Goal: Obtain resource: Download file/media

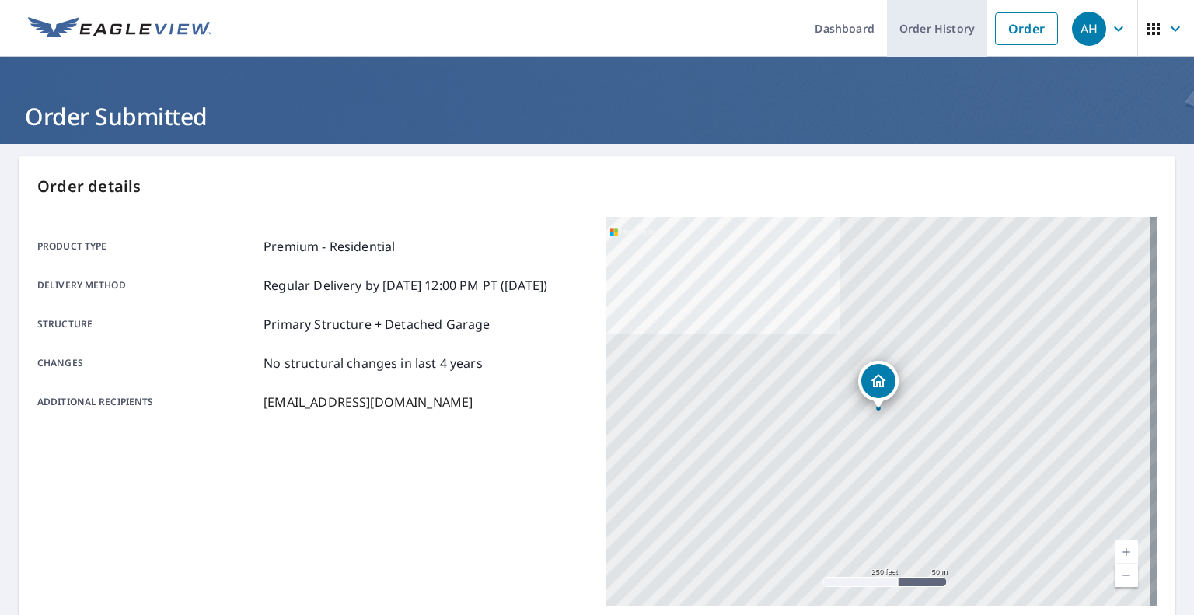
click at [953, 26] on link "Order History" at bounding box center [937, 28] width 100 height 57
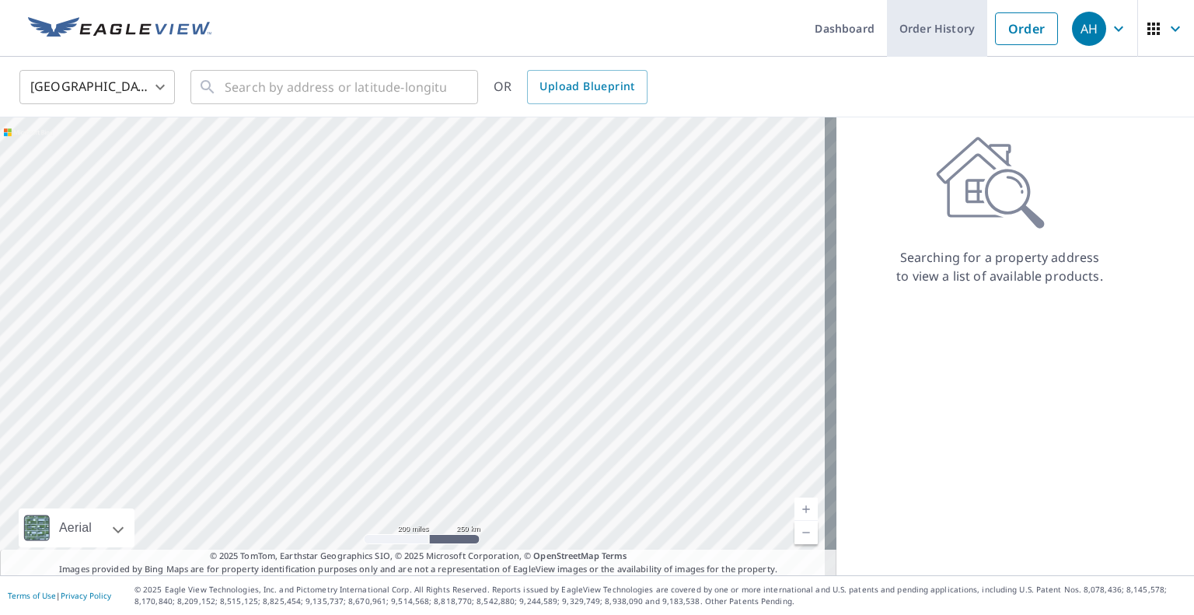
click at [950, 30] on link "Order History" at bounding box center [937, 28] width 100 height 57
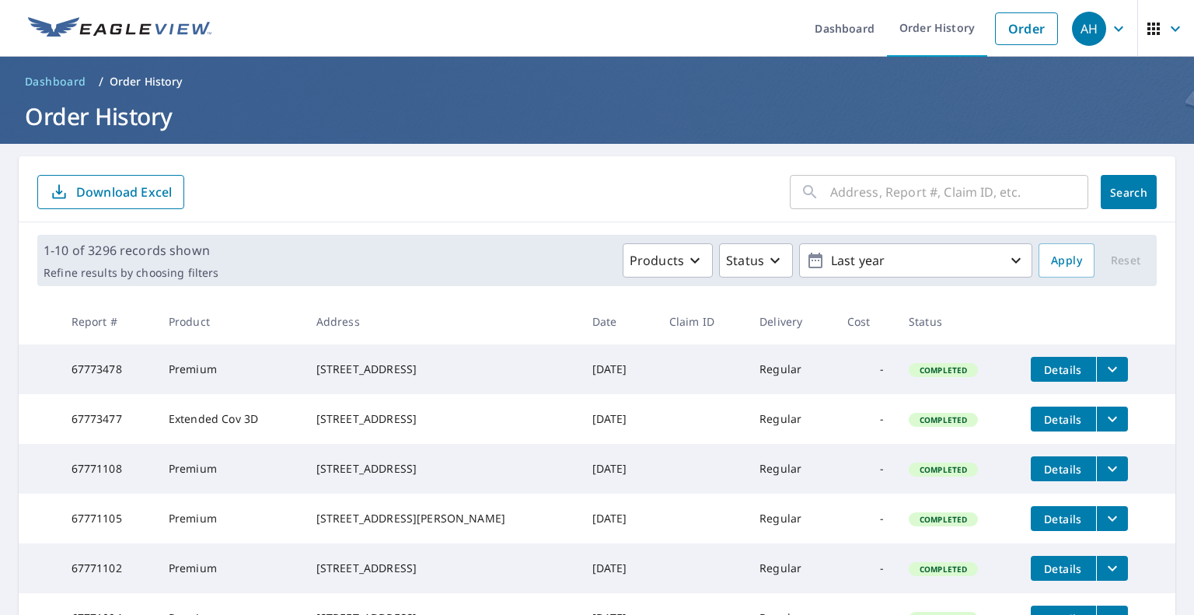
click at [905, 195] on input "text" at bounding box center [959, 192] width 258 height 44
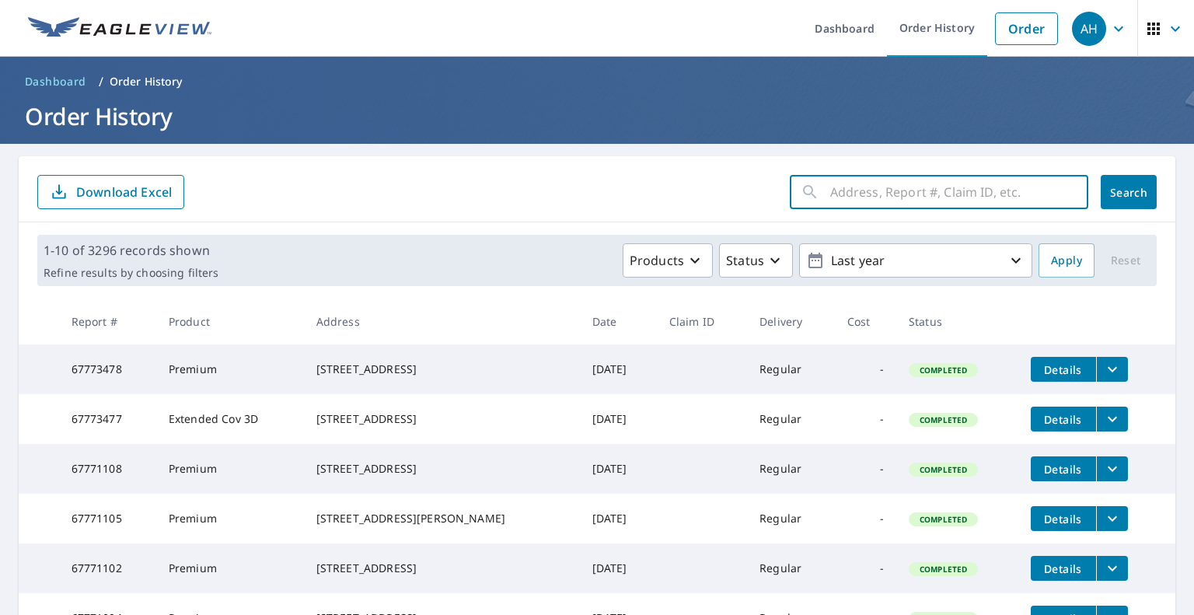
paste input "[STREET_ADDRESS]"
type input "[STREET_ADDRESS]"
click button "Search" at bounding box center [1128, 192] width 56 height 34
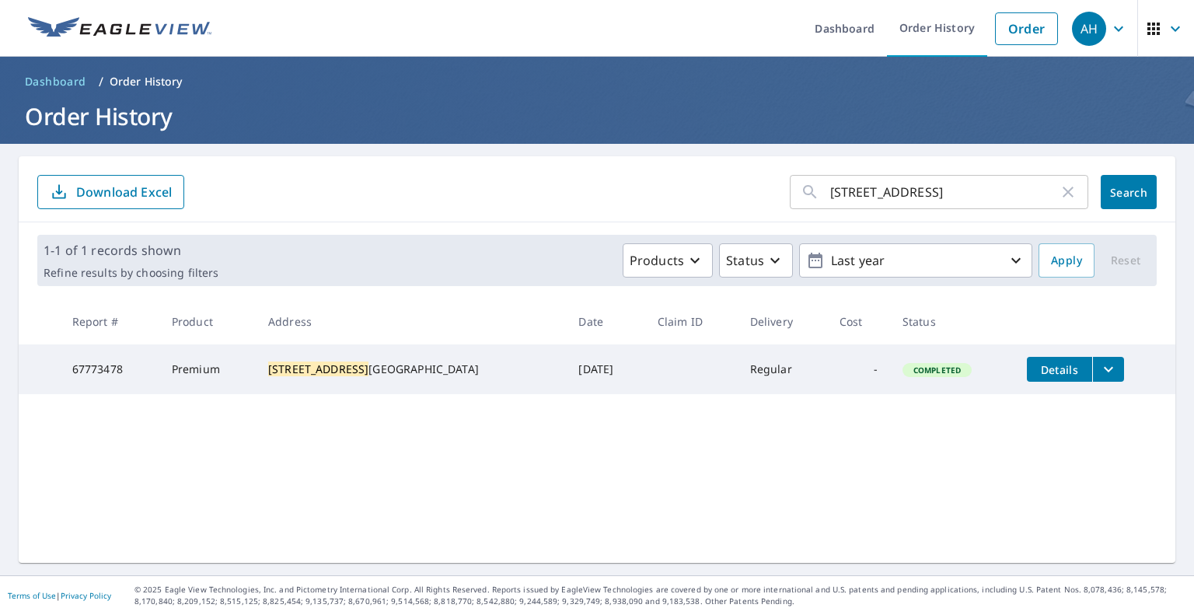
click at [1099, 367] on icon "filesDropdownBtn-67773478" at bounding box center [1108, 369] width 19 height 19
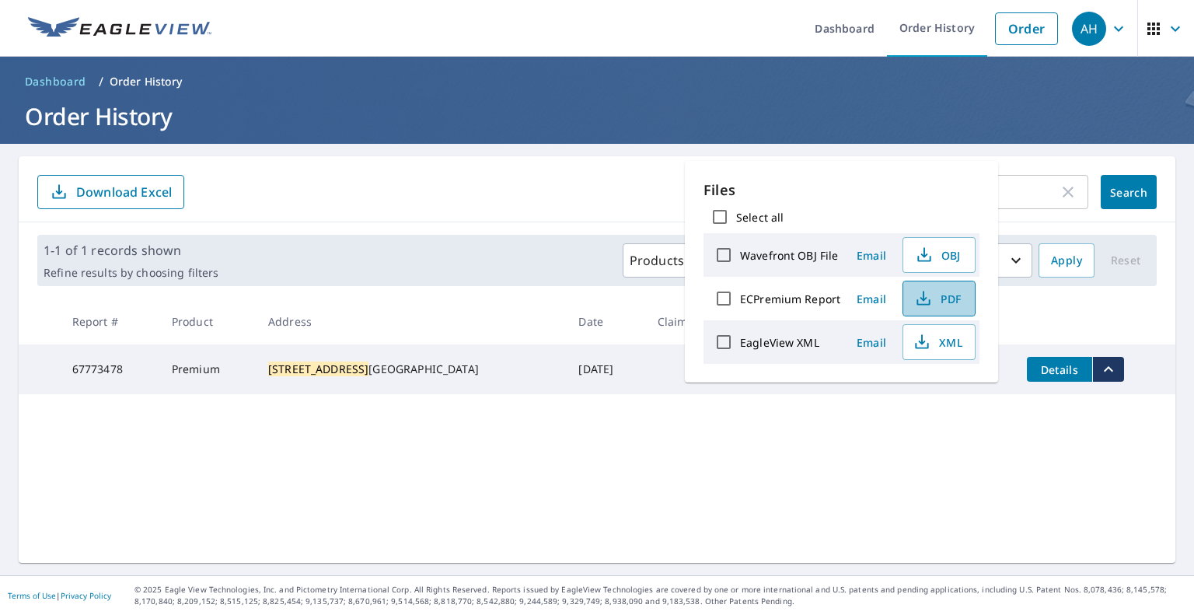
click at [924, 301] on icon "button" at bounding box center [923, 298] width 19 height 19
drag, startPoint x: 598, startPoint y: 456, endPoint x: 593, endPoint y: 444, distance: 12.6
click at [597, 454] on div "10427 NE 142nd Pl ​ Search Download Excel 1-1 of 1 records shown Refine results…" at bounding box center [597, 359] width 1156 height 406
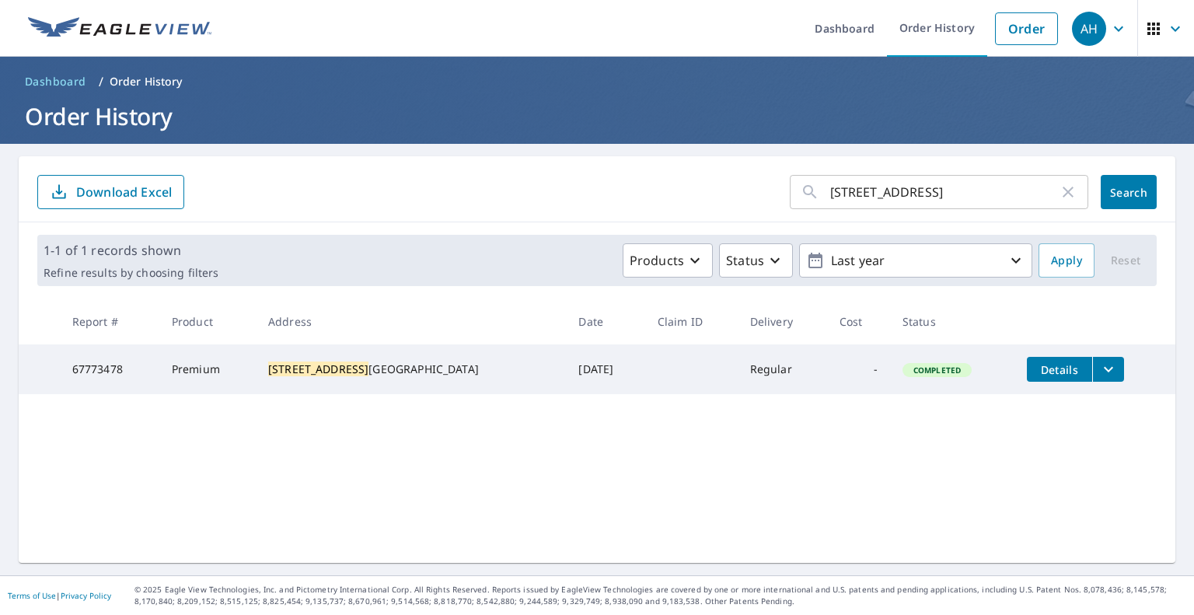
drag, startPoint x: 1055, startPoint y: 186, endPoint x: 1020, endPoint y: 198, distance: 37.6
click at [1058, 188] on icon "button" at bounding box center [1067, 192] width 19 height 19
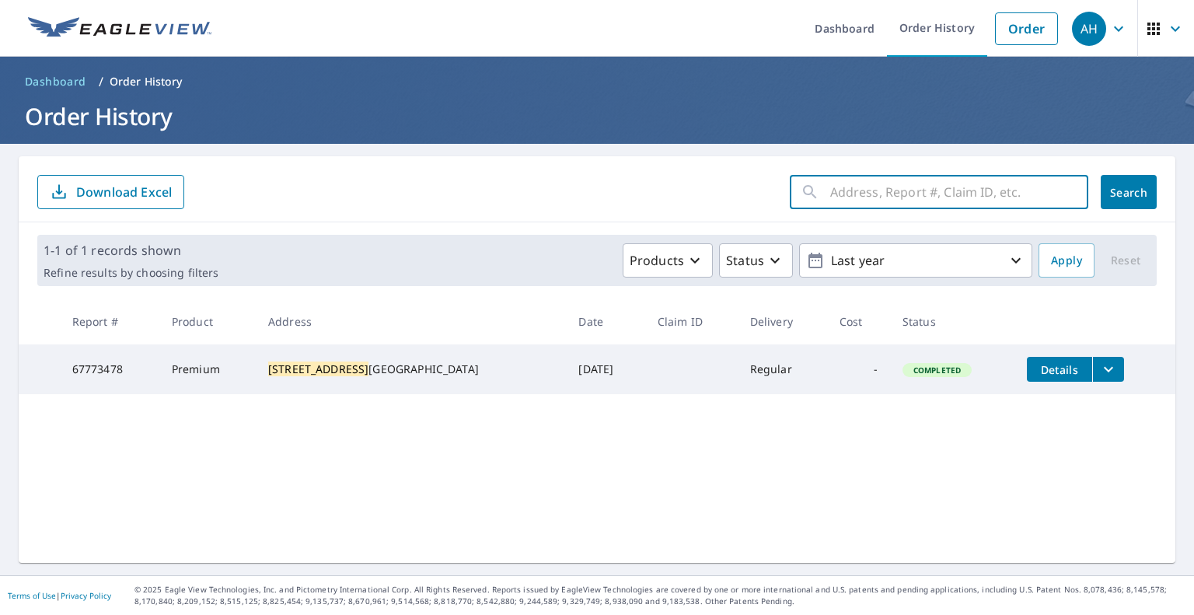
click at [1012, 201] on input "text" at bounding box center [959, 192] width 258 height 44
paste input "1774 N Danebo Ave"
type input "1774 N Danebo Ave"
click button "Search" at bounding box center [1128, 192] width 56 height 34
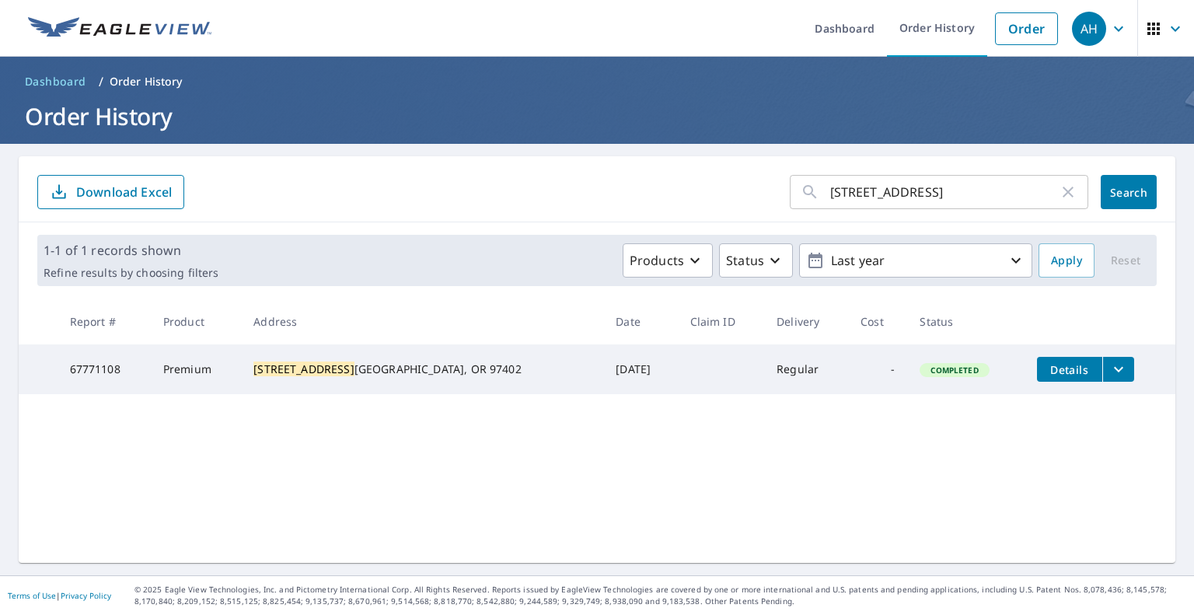
click at [1109, 363] on icon "filesDropdownBtn-67771108" at bounding box center [1118, 369] width 19 height 19
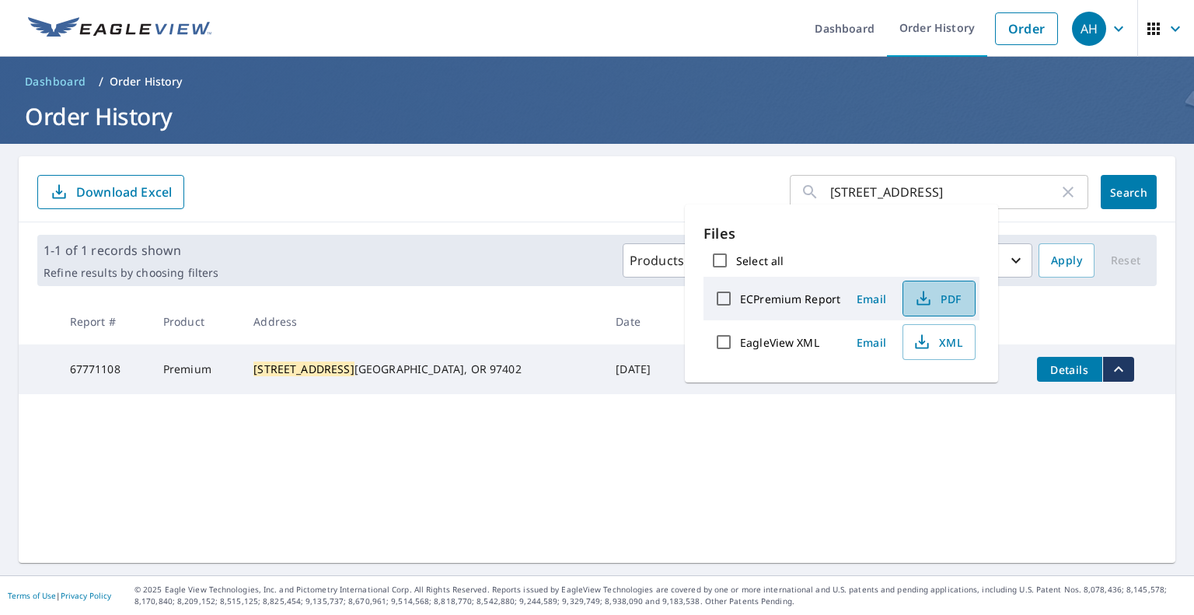
click at [938, 295] on span "PDF" at bounding box center [937, 298] width 50 height 19
click at [1109, 372] on icon "filesDropdownBtn-67771108" at bounding box center [1118, 369] width 19 height 19
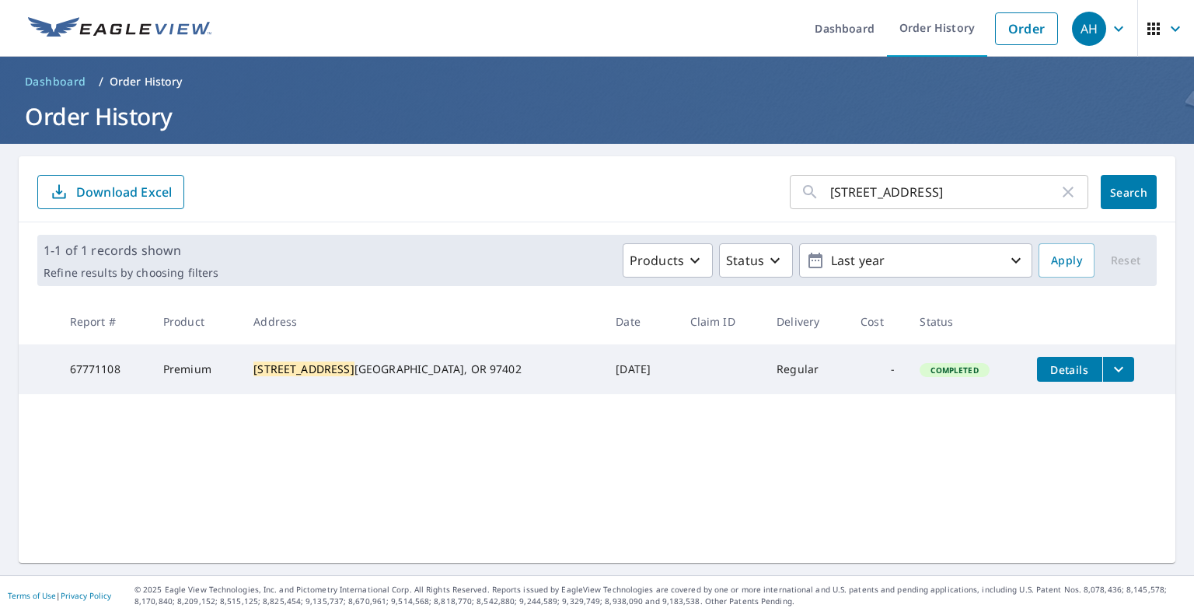
click at [1109, 372] on icon "filesDropdownBtn-67771108" at bounding box center [1118, 369] width 19 height 19
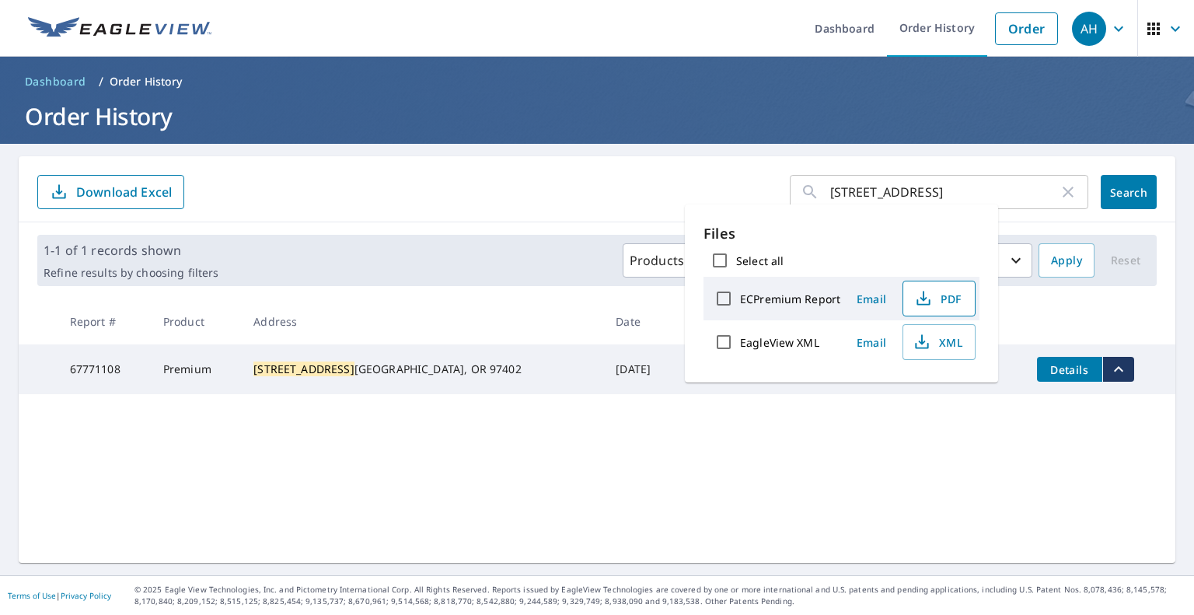
click at [944, 298] on span "PDF" at bounding box center [937, 298] width 50 height 19
drag, startPoint x: 995, startPoint y: 26, endPoint x: 594, endPoint y: 36, distance: 401.1
click at [995, 28] on link "Order" at bounding box center [1026, 28] width 63 height 33
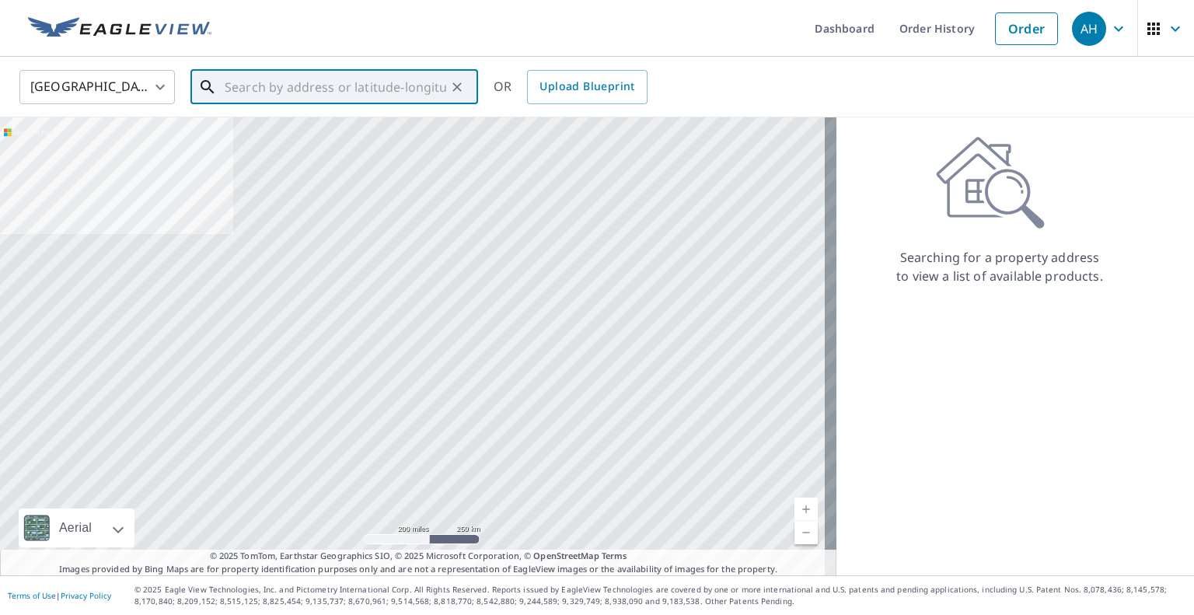
click at [337, 81] on input "text" at bounding box center [335, 87] width 221 height 44
paste input "12416 21st Ave SE"
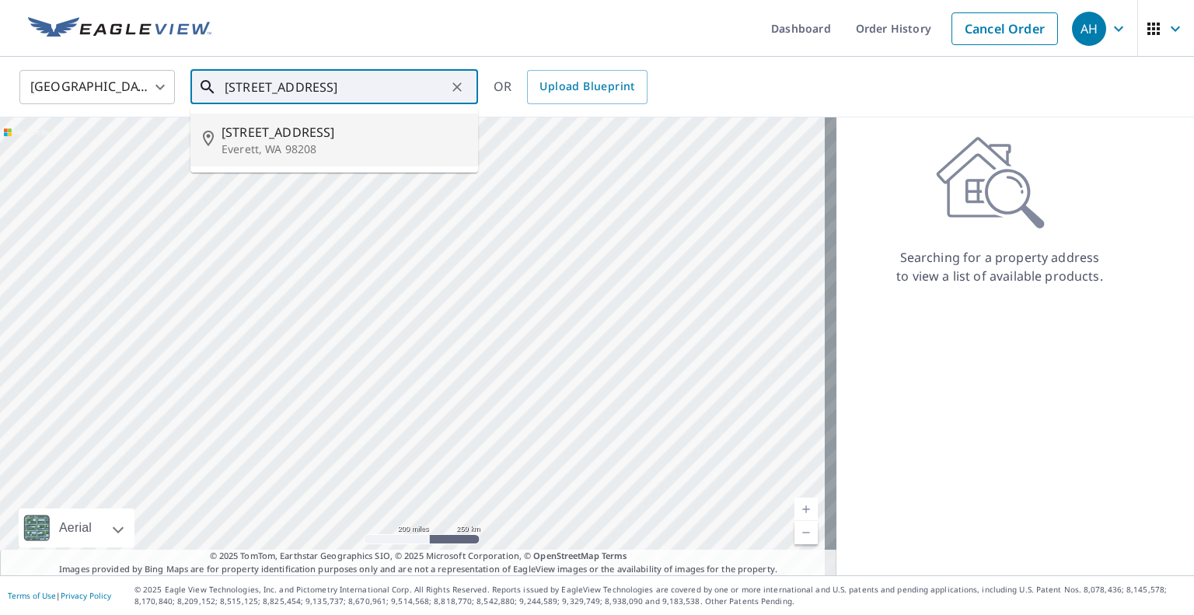
click at [333, 141] on p "Everett, WA 98208" at bounding box center [343, 149] width 244 height 16
type input "12416 21st Ave SE Everett, WA 98208"
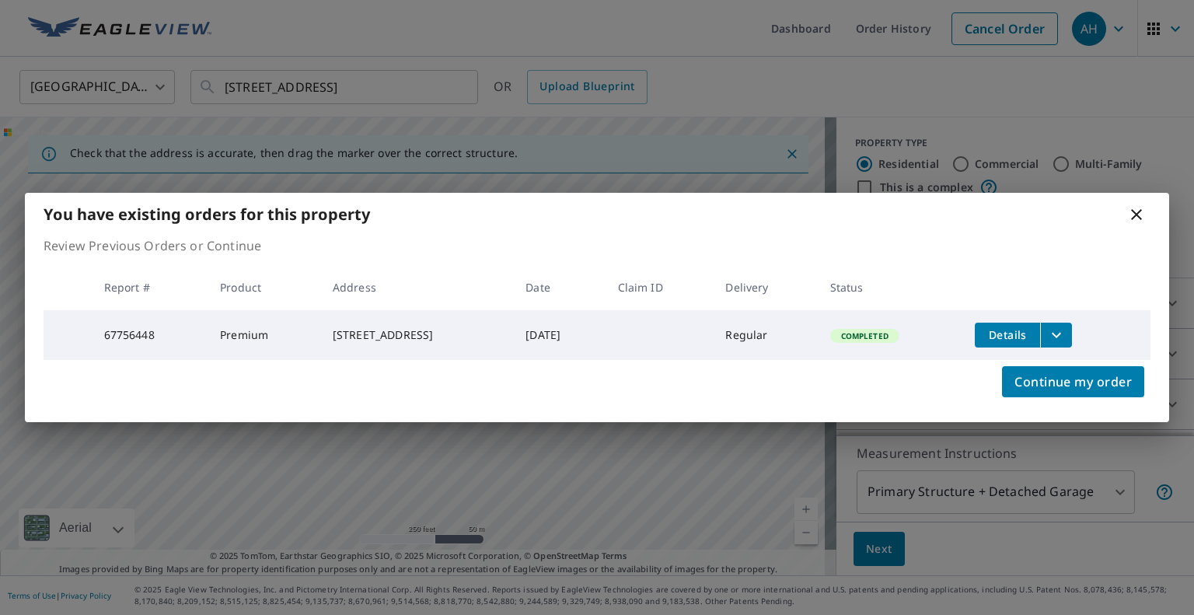
click at [1061, 334] on icon "filesDropdownBtn-67756448" at bounding box center [1056, 335] width 19 height 19
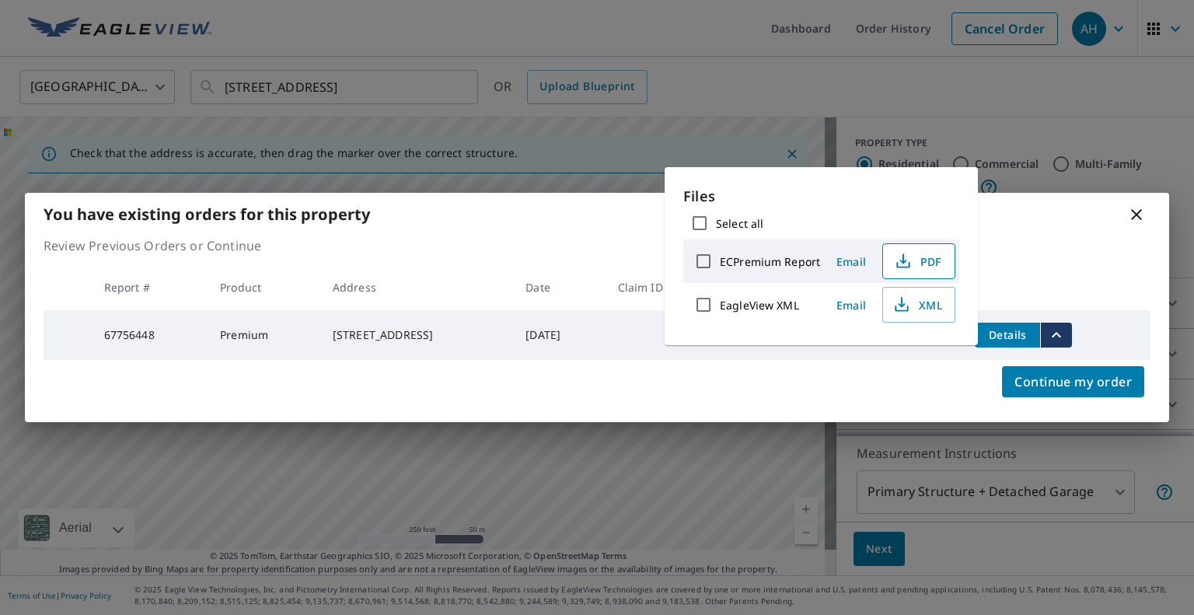
click at [914, 254] on span "PDF" at bounding box center [917, 261] width 50 height 19
click at [1141, 212] on icon at bounding box center [1136, 214] width 19 height 19
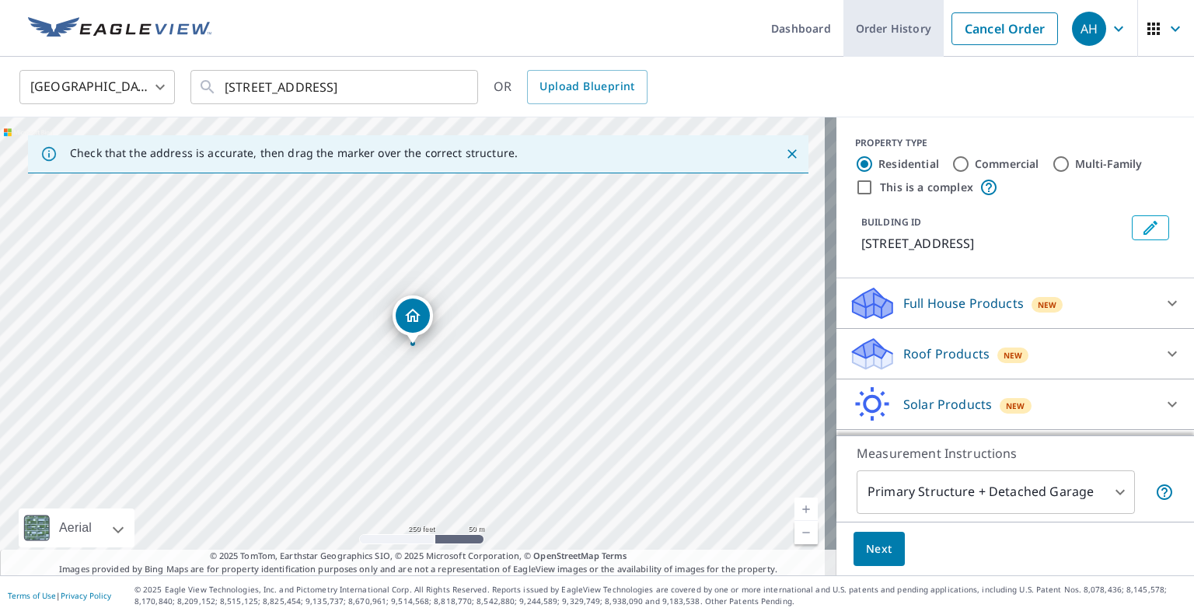
drag, startPoint x: 985, startPoint y: 19, endPoint x: 973, endPoint y: 3, distance: 19.9
click at [985, 19] on link "Cancel Order" at bounding box center [1004, 28] width 106 height 33
